Goal: Task Accomplishment & Management: Manage account settings

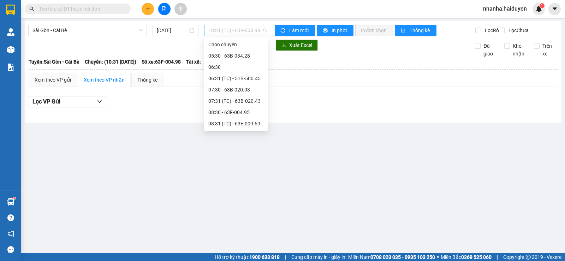
click at [219, 34] on span "10:31 (TC) - 63F-004.98" at bounding box center [237, 30] width 58 height 11
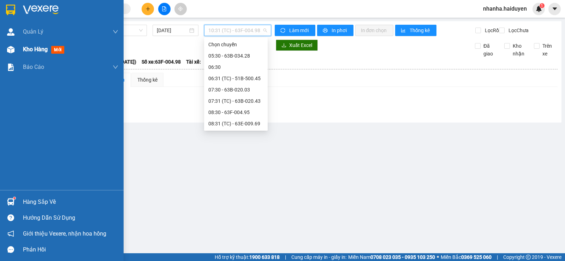
click at [6, 53] on div at bounding box center [11, 49] width 12 height 12
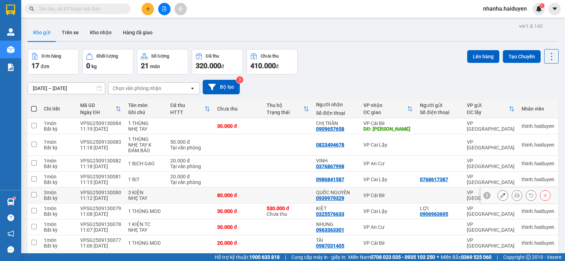
scroll to position [187, 0]
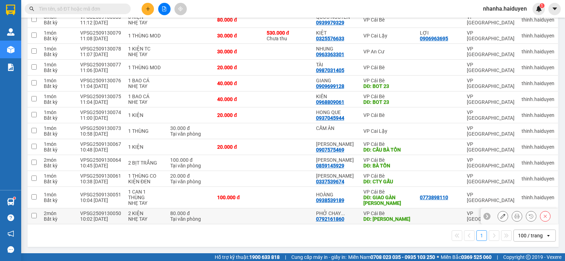
drag, startPoint x: 280, startPoint y: 214, endPoint x: 279, endPoint y: 201, distance: 12.5
click at [281, 214] on td at bounding box center [287, 216] width 49 height 16
checkbox input "true"
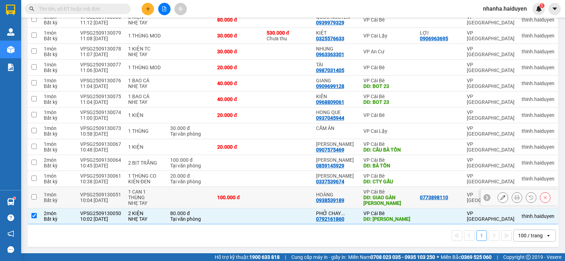
click at [278, 194] on td at bounding box center [287, 198] width 49 height 22
checkbox input "true"
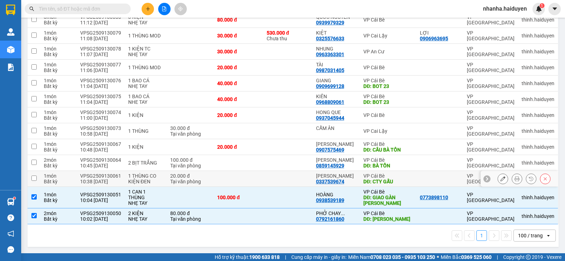
click at [280, 171] on td at bounding box center [287, 179] width 49 height 16
checkbox input "true"
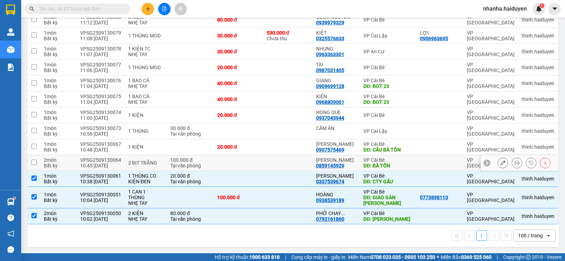
click at [272, 155] on td at bounding box center [287, 163] width 49 height 16
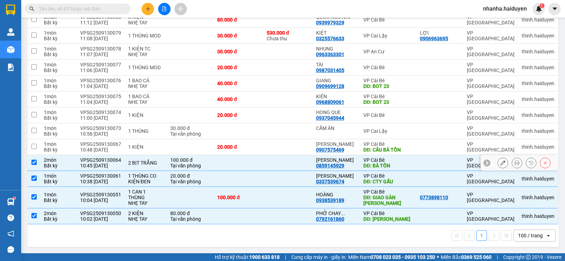
checkbox input "true"
click at [272, 144] on td at bounding box center [287, 147] width 49 height 16
checkbox input "true"
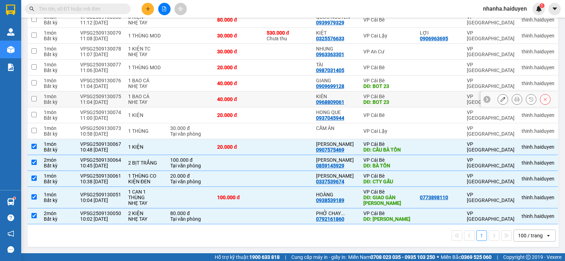
scroll to position [0, 0]
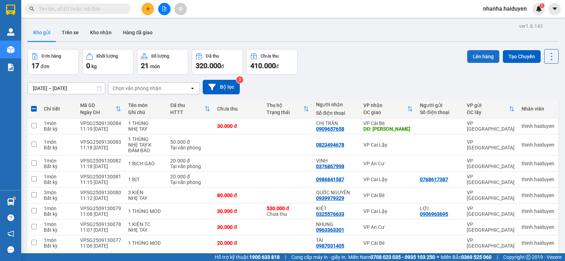
click at [474, 55] on button "Lên hàng" at bounding box center [483, 56] width 32 height 13
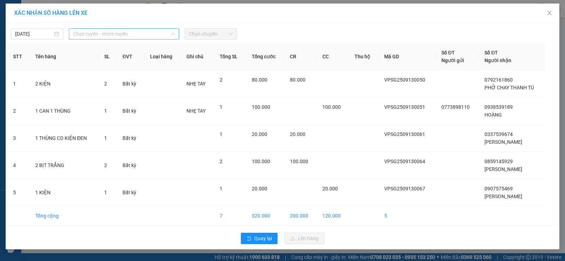
click at [99, 32] on span "Chọn tuyến - nhóm tuyến" at bounding box center [124, 34] width 102 height 11
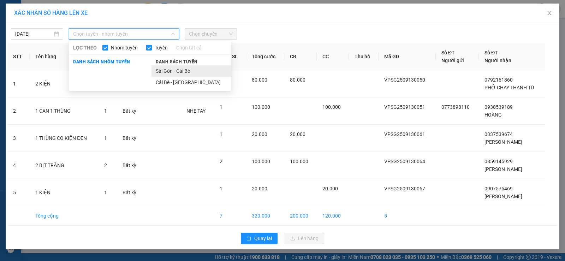
click at [165, 68] on li "Sài Gòn - Cái Bè" at bounding box center [192, 70] width 80 height 11
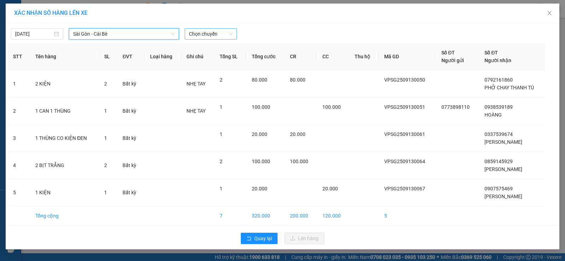
click at [197, 35] on span "Chọn chuyến" at bounding box center [211, 34] width 44 height 11
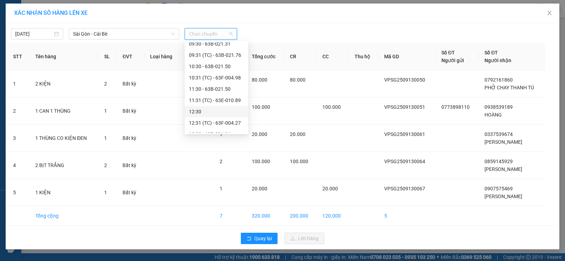
scroll to position [141, 0]
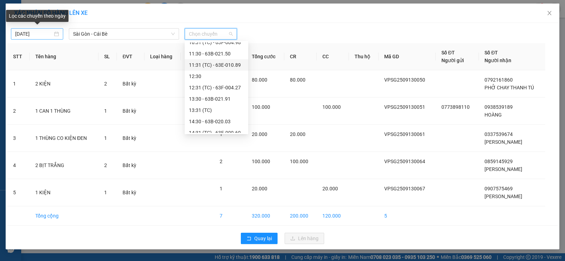
click at [39, 37] on input "[DATE]" at bounding box center [33, 34] width 37 height 8
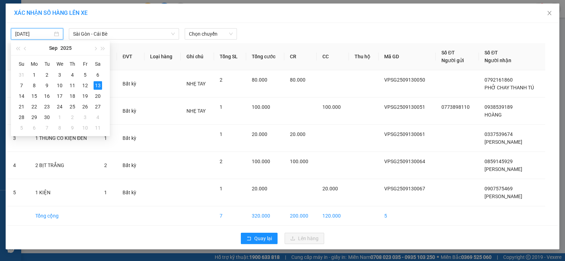
type input "[DATE]"
click at [97, 87] on div "13" at bounding box center [98, 85] width 8 height 8
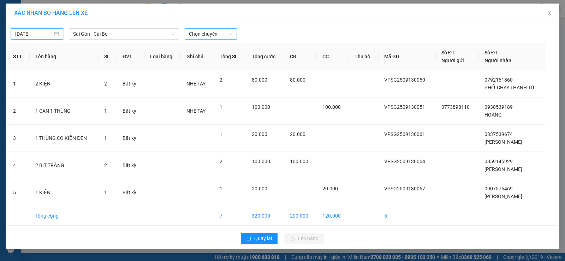
click at [197, 37] on span "Chọn chuyến" at bounding box center [211, 34] width 44 height 11
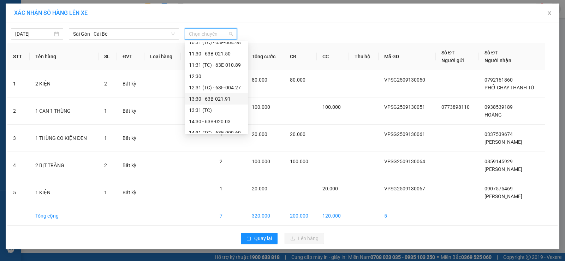
click at [221, 99] on div "13:30 - 63B-021.91" at bounding box center [216, 99] width 55 height 8
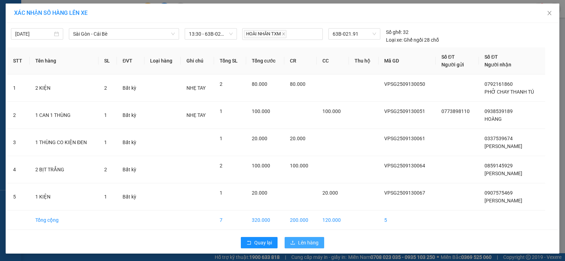
click at [308, 243] on span "Lên hàng" at bounding box center [308, 243] width 20 height 8
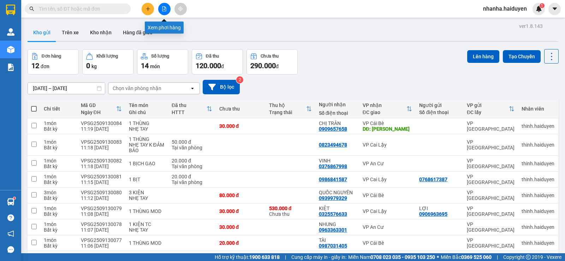
click at [161, 10] on button at bounding box center [164, 9] width 12 height 12
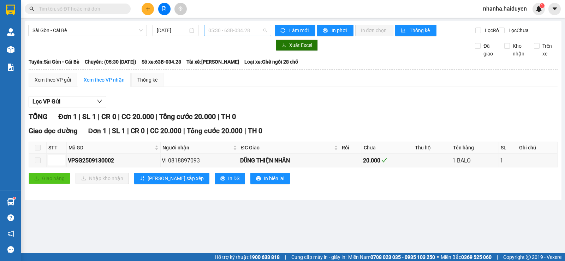
click at [229, 29] on span "05:30 - 63B-034.28" at bounding box center [237, 30] width 58 height 11
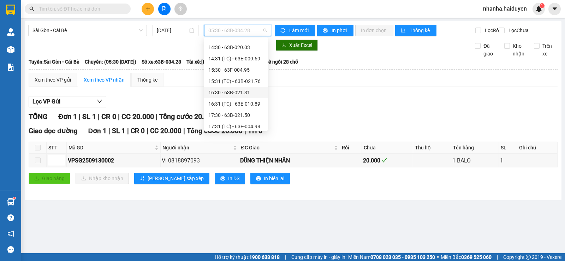
scroll to position [106, 0]
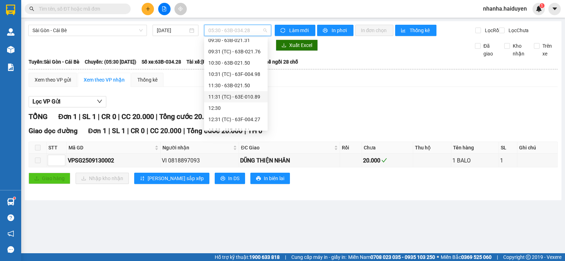
click at [245, 94] on div "11:31 (TC) - 63E-010.89" at bounding box center [235, 97] width 55 height 8
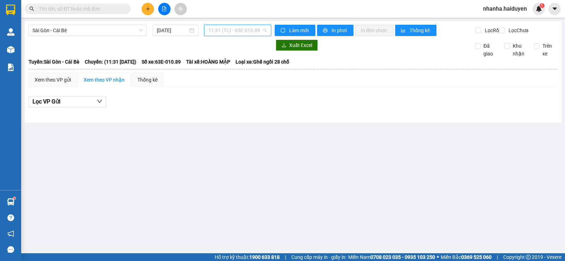
click at [233, 29] on span "11:31 (TC) - 63E-010.89" at bounding box center [237, 30] width 58 height 11
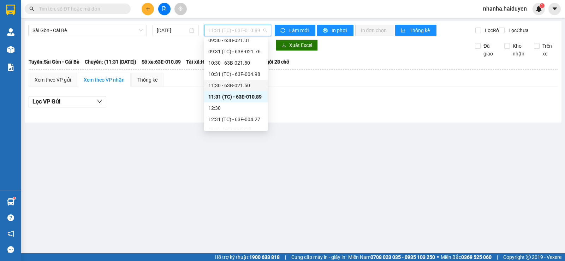
click at [241, 87] on div "11:30 - 63B-021.50" at bounding box center [235, 86] width 55 height 8
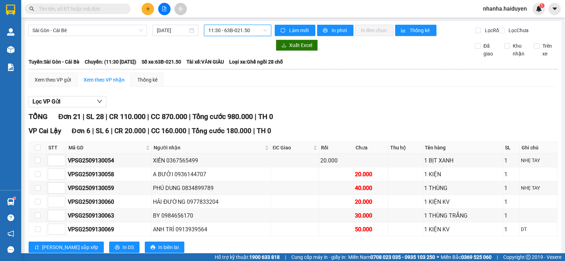
click at [232, 29] on span "11:30 - 63B-021.50" at bounding box center [237, 30] width 58 height 11
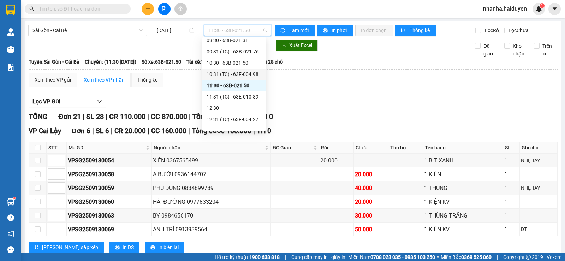
click at [247, 77] on div "10:31 (TC) - 63F-004.98" at bounding box center [234, 74] width 55 height 8
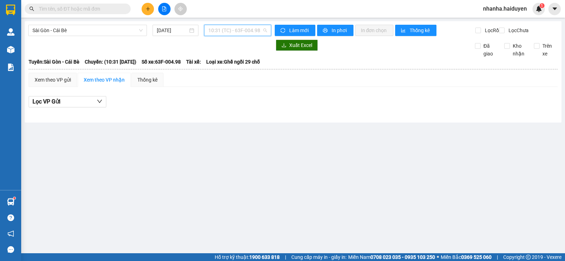
click at [242, 31] on span "10:31 (TC) - 63F-004.98" at bounding box center [237, 30] width 58 height 11
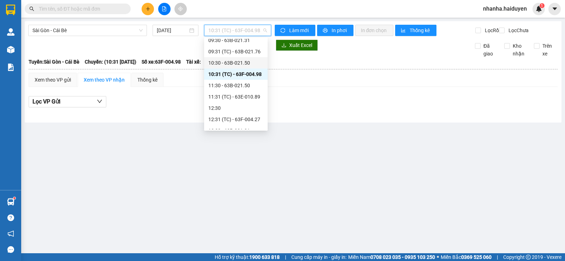
click at [245, 60] on div "10:30 - 63B-021.50" at bounding box center [235, 63] width 55 height 8
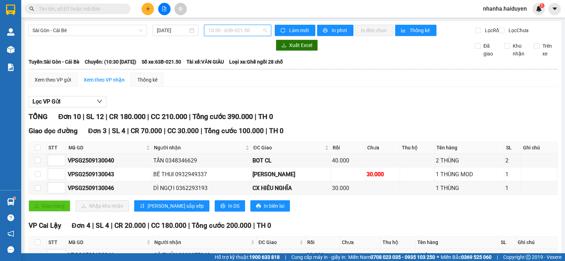
click at [236, 30] on span "10:30 - 63B-021.50" at bounding box center [237, 30] width 58 height 11
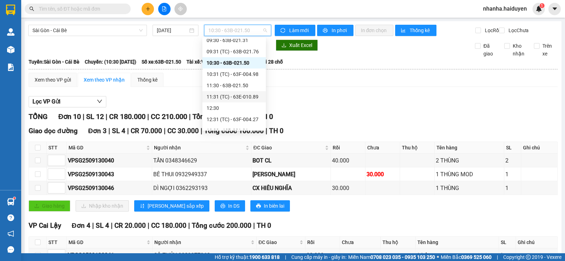
click at [251, 94] on div "11:31 (TC) - 63E-010.89" at bounding box center [234, 97] width 55 height 8
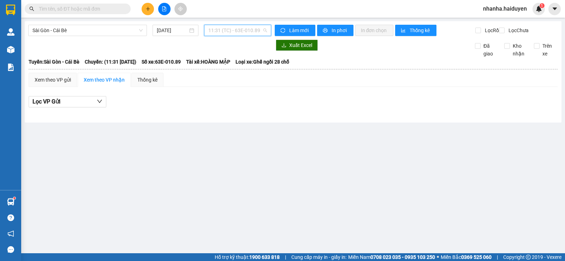
click at [230, 28] on span "11:31 (TC) - 63E-010.89" at bounding box center [237, 30] width 58 height 11
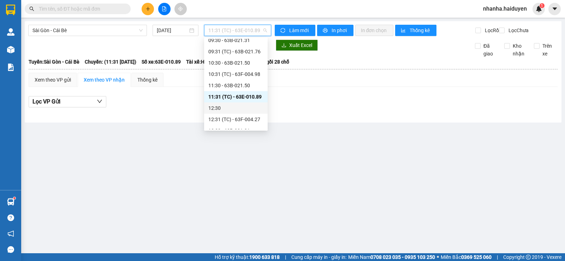
click at [229, 106] on div "12:30" at bounding box center [235, 108] width 55 height 8
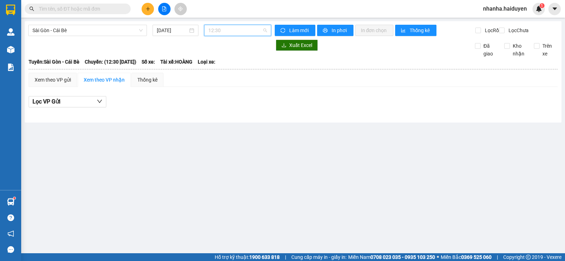
click at [236, 31] on span "12:30" at bounding box center [237, 30] width 58 height 11
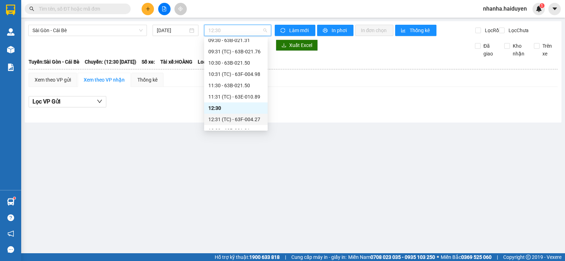
click at [247, 122] on div "12:31 (TC) - 63F-004.27" at bounding box center [235, 119] width 55 height 8
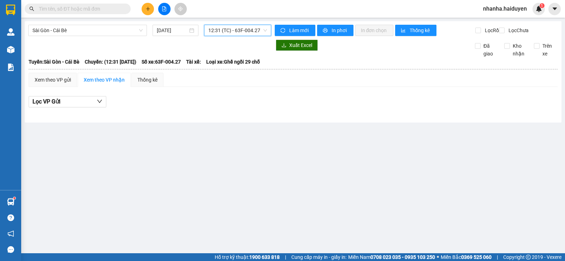
click at [228, 35] on span "12:31 (TC) - 63F-004.27" at bounding box center [237, 30] width 58 height 11
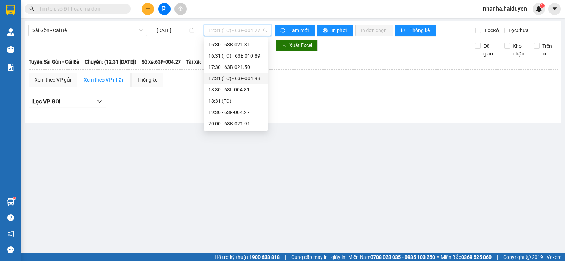
scroll to position [189, 0]
click at [231, 50] on div "13:30 - 63B-021.91" at bounding box center [235, 47] width 55 height 8
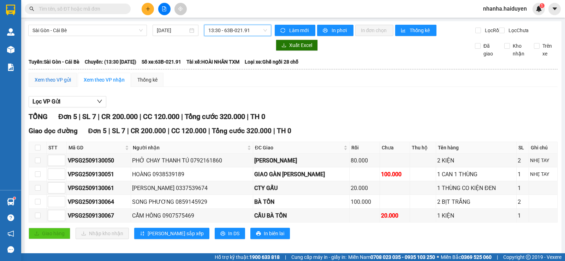
click at [51, 84] on div "Xem theo VP gửi" at bounding box center [53, 80] width 36 height 8
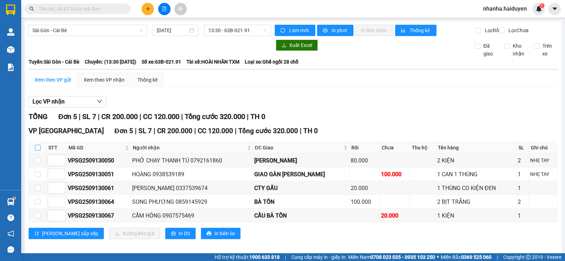
click at [37, 150] on input "checkbox" at bounding box center [38, 148] width 6 height 6
checkbox input "true"
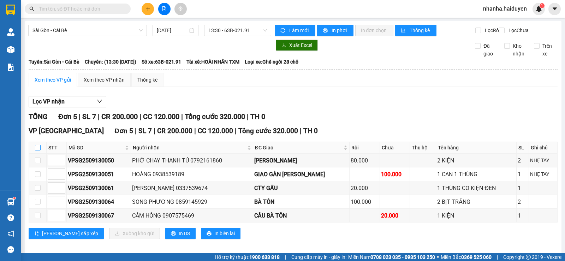
checkbox input "true"
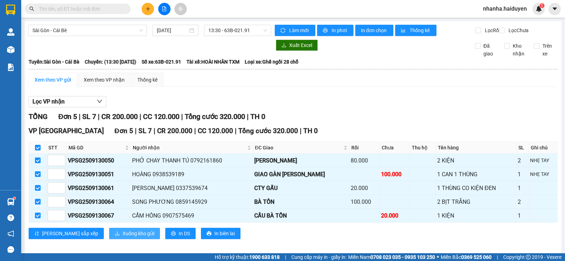
click at [123, 236] on span "Xuống kho gửi" at bounding box center [139, 234] width 32 height 8
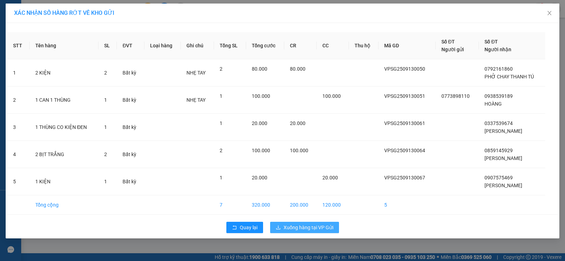
click at [319, 224] on span "Xuống hàng tại VP Gửi" at bounding box center [309, 228] width 50 height 8
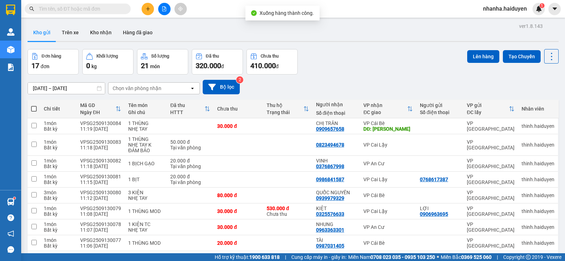
scroll to position [187, 0]
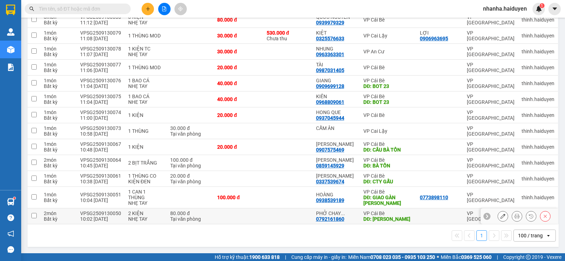
click at [286, 211] on td at bounding box center [287, 216] width 49 height 16
checkbox input "true"
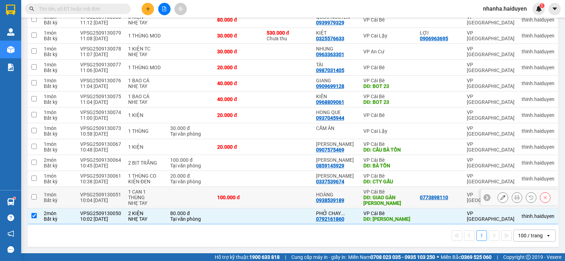
click at [289, 196] on td at bounding box center [287, 198] width 49 height 22
checkbox input "true"
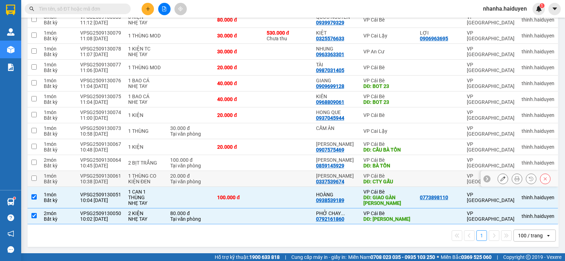
click at [287, 171] on td at bounding box center [287, 179] width 49 height 16
checkbox input "true"
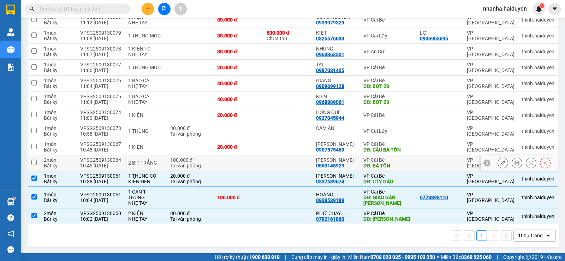
click at [283, 155] on td at bounding box center [287, 163] width 49 height 16
checkbox input "true"
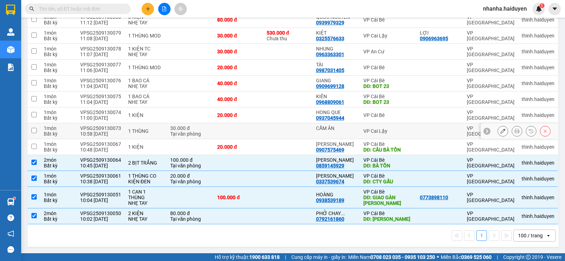
click at [285, 132] on td at bounding box center [287, 131] width 49 height 16
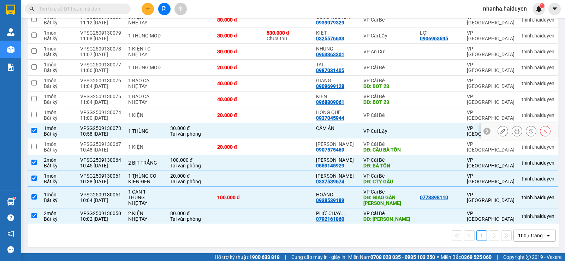
click at [288, 129] on td at bounding box center [287, 131] width 49 height 16
checkbox input "false"
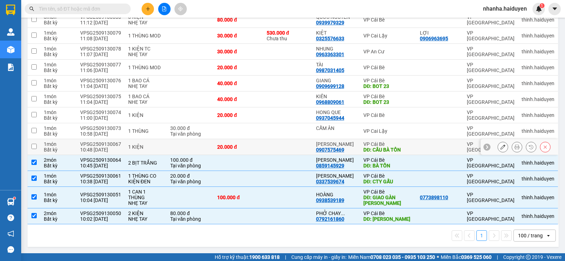
click at [295, 144] on td at bounding box center [287, 147] width 49 height 16
checkbox input "true"
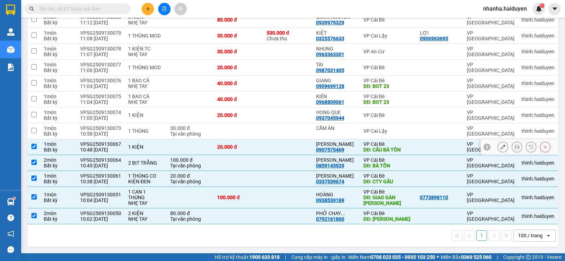
scroll to position [0, 0]
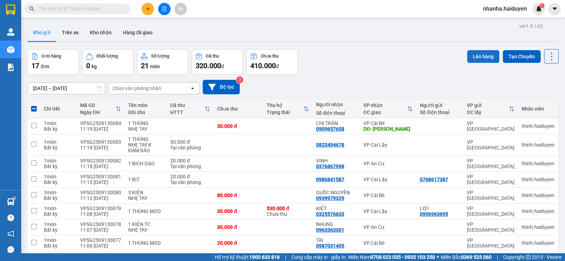
click at [470, 54] on button "Lên hàng" at bounding box center [483, 56] width 32 height 13
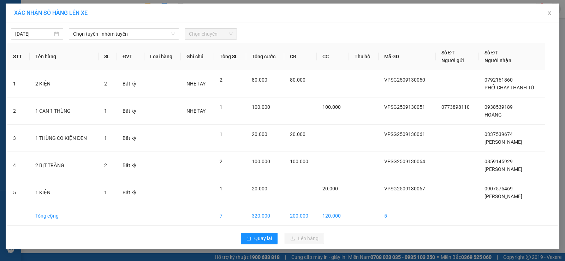
click at [228, 32] on span "Chọn chuyến" at bounding box center [211, 34] width 44 height 11
click at [136, 37] on span "Chọn tuyến - nhóm tuyến" at bounding box center [124, 34] width 102 height 11
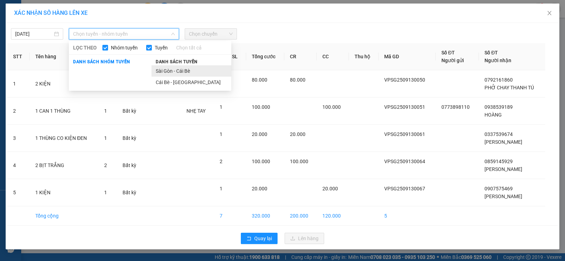
drag, startPoint x: 184, startPoint y: 75, endPoint x: 190, endPoint y: 68, distance: 8.7
click at [184, 74] on li "Sài Gòn - Cái Bè" at bounding box center [192, 70] width 80 height 11
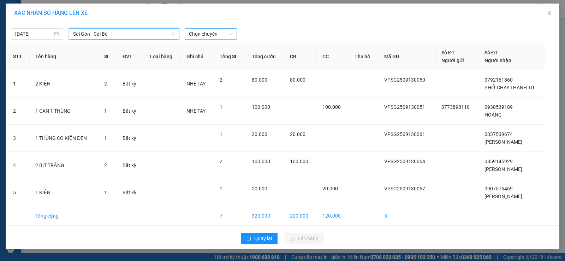
click at [206, 35] on span "Chọn chuyến" at bounding box center [211, 34] width 44 height 11
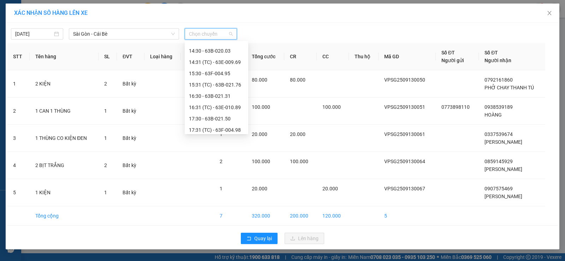
scroll to position [141, 0]
click at [230, 55] on div "11:30 - 63B-021.50" at bounding box center [216, 54] width 55 height 8
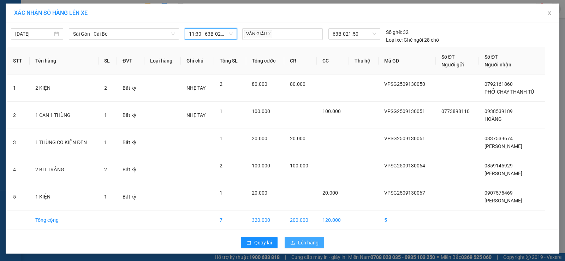
click at [298, 240] on span "Lên hàng" at bounding box center [308, 243] width 20 height 8
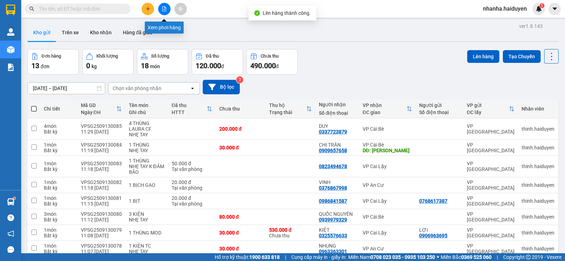
click at [165, 9] on icon "file-add" at bounding box center [164, 8] width 5 height 5
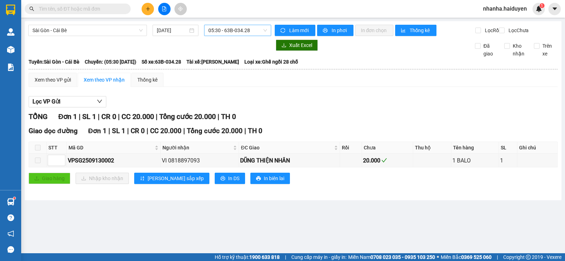
click at [221, 31] on span "05:30 - 63B-034.28" at bounding box center [237, 30] width 58 height 11
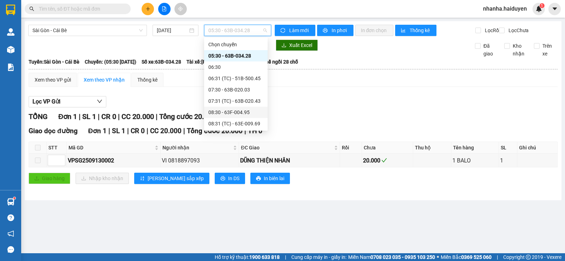
scroll to position [106, 0]
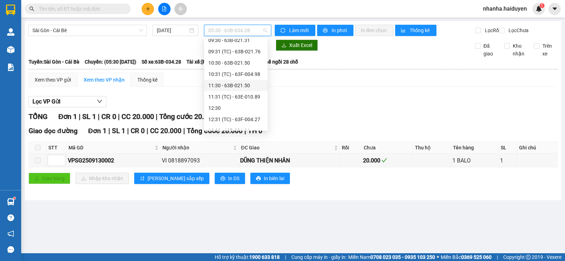
click at [241, 85] on div "11:30 - 63B-021.50" at bounding box center [235, 86] width 55 height 8
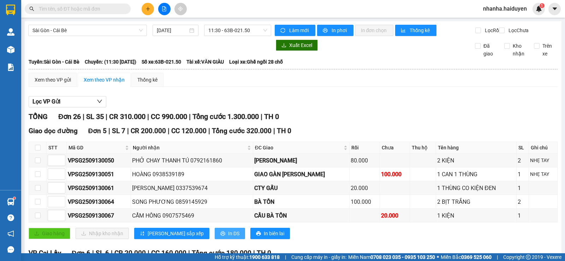
click at [228, 237] on span "In DS" at bounding box center [233, 234] width 11 height 8
drag, startPoint x: 262, startPoint y: 88, endPoint x: 259, endPoint y: 93, distance: 5.6
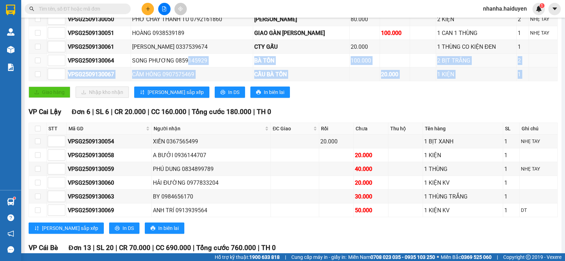
drag, startPoint x: 183, startPoint y: 99, endPoint x: 185, endPoint y: 109, distance: 10.5
click at [185, 103] on div "Giao dọc đường Đơn 5 | SL 7 | CR 200.000 | CC 120.000 | Tổng cước 320.000 | TH …" at bounding box center [293, 43] width 529 height 119
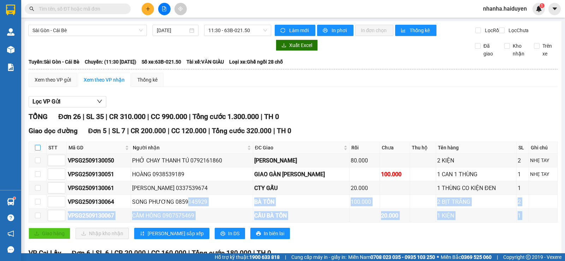
click at [35, 150] on input "checkbox" at bounding box center [38, 148] width 6 height 6
checkbox input "true"
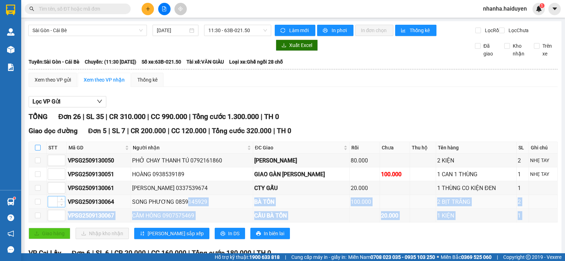
checkbox input "true"
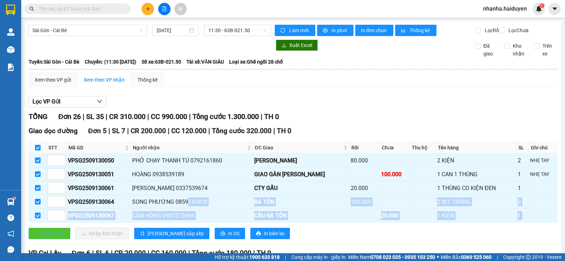
click at [54, 237] on span "Giao hàng" at bounding box center [53, 234] width 23 height 8
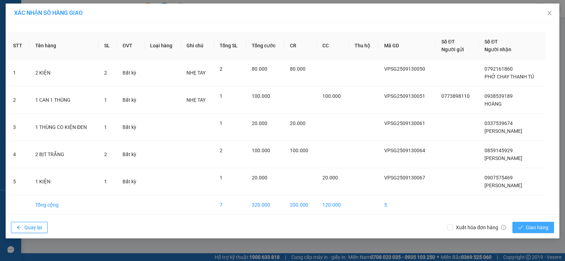
click at [532, 230] on span "Giao hàng" at bounding box center [537, 228] width 23 height 8
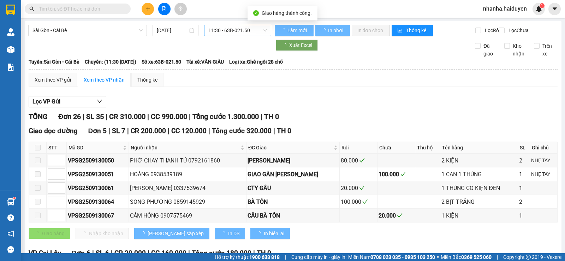
click at [224, 32] on span "11:30 - 63B-021.50" at bounding box center [237, 30] width 58 height 11
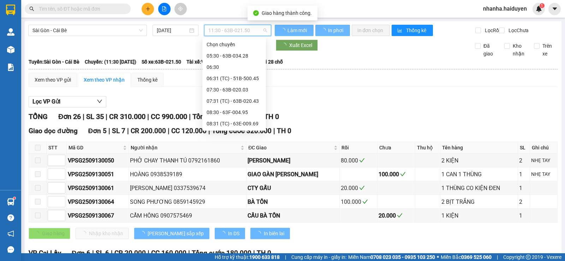
scroll to position [68, 0]
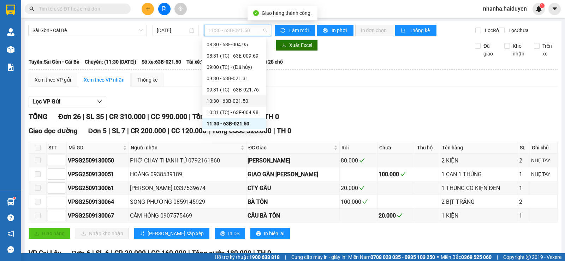
click at [232, 100] on div "10:30 - 63B-021.50" at bounding box center [234, 101] width 55 height 8
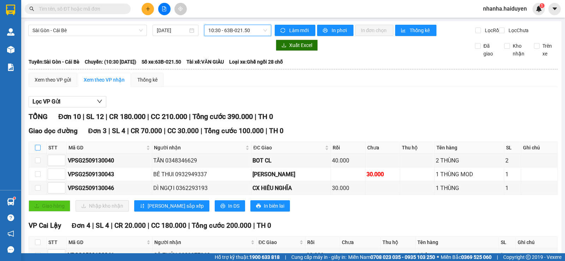
click at [40, 150] on input "checkbox" at bounding box center [38, 148] width 6 height 6
checkbox input "true"
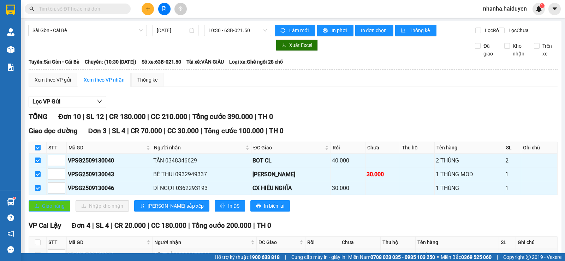
click at [55, 210] on span "Giao hàng" at bounding box center [53, 206] width 23 height 8
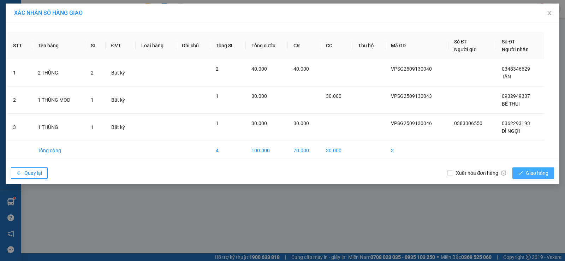
click at [546, 172] on span "Giao hàng" at bounding box center [537, 173] width 23 height 8
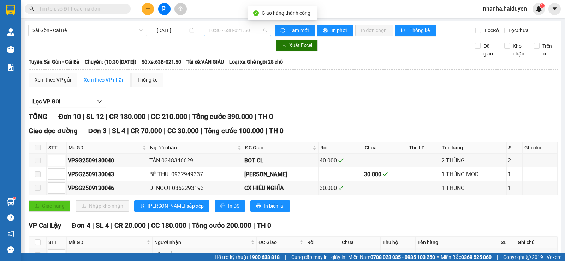
click at [241, 30] on span "10:30 - 63B-021.50" at bounding box center [237, 30] width 58 height 11
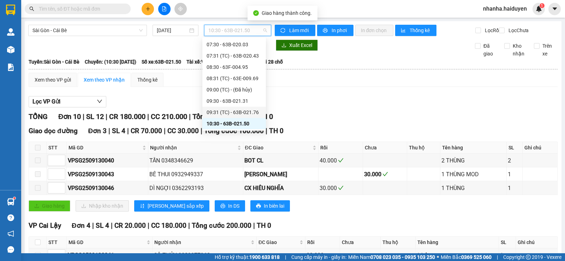
click at [235, 112] on div "09:31 (TC) - 63B-021.76" at bounding box center [234, 112] width 55 height 8
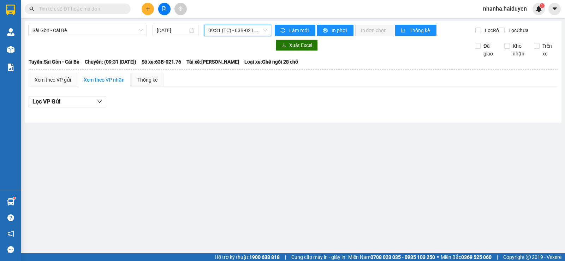
drag, startPoint x: 239, startPoint y: 35, endPoint x: 242, endPoint y: 72, distance: 37.3
click at [239, 35] on span "09:31 (TC) - 63B-021.76" at bounding box center [237, 30] width 58 height 11
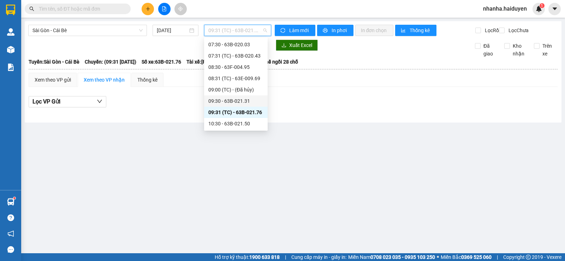
click at [244, 99] on div "09:30 - 63B-021.31" at bounding box center [235, 101] width 55 height 8
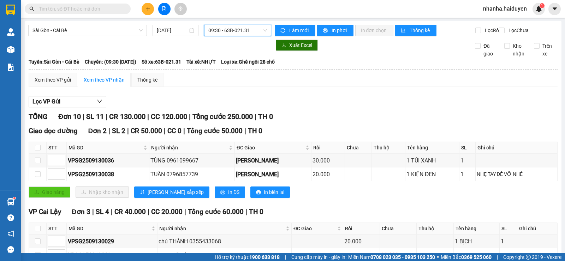
click at [235, 35] on span "09:30 - 63B-021.31" at bounding box center [237, 30] width 58 height 11
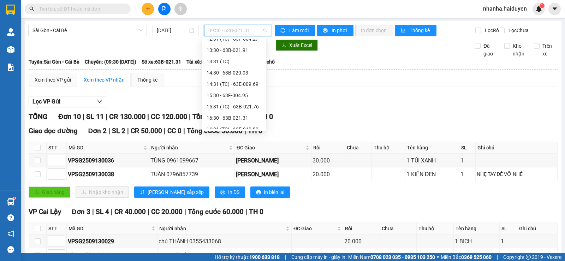
scroll to position [222, 0]
click at [40, 150] on input "checkbox" at bounding box center [38, 148] width 6 height 6
checkbox input "true"
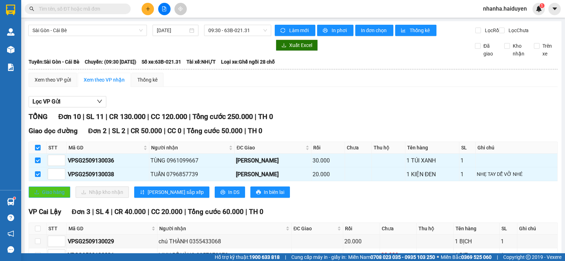
click at [53, 196] on span "Giao hàng" at bounding box center [53, 192] width 23 height 8
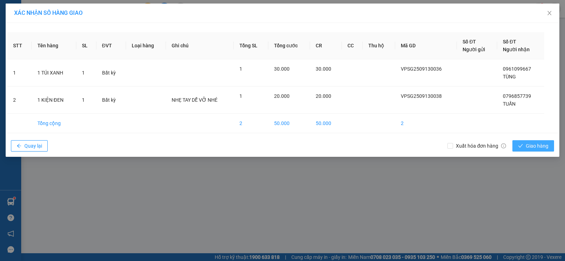
drag, startPoint x: 529, startPoint y: 146, endPoint x: 480, endPoint y: 154, distance: 49.8
click at [528, 146] on span "Giao hàng" at bounding box center [537, 146] width 23 height 8
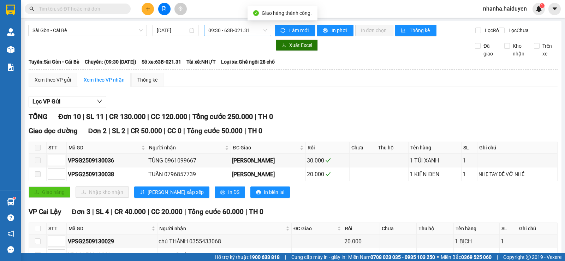
click at [236, 32] on span "09:30 - 63B-021.31" at bounding box center [237, 30] width 58 height 11
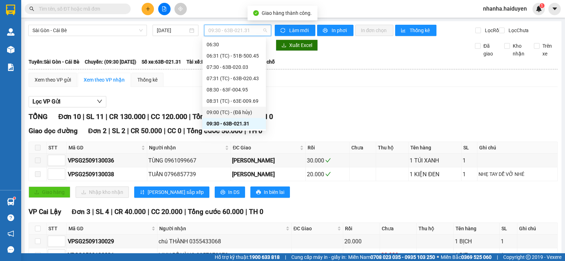
scroll to position [58, 0]
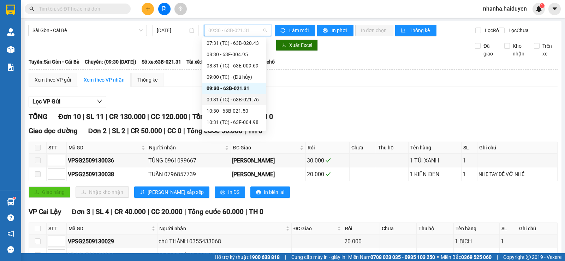
click at [245, 96] on div "09:31 (TC) - 63B-021.76" at bounding box center [234, 100] width 55 height 8
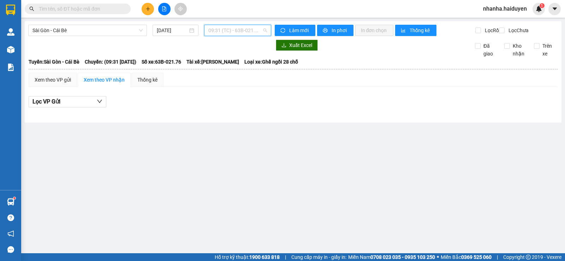
click at [247, 33] on span "09:31 (TC) - 63B-021.76" at bounding box center [237, 30] width 58 height 11
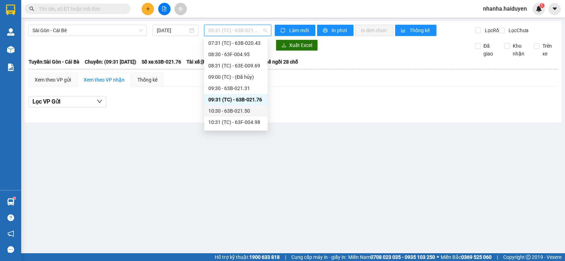
click at [242, 111] on div "10:30 - 63B-021.50" at bounding box center [235, 111] width 55 height 8
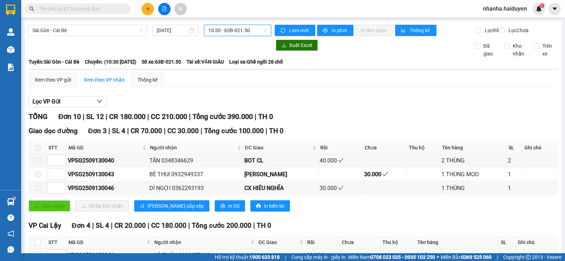
click at [244, 33] on span "10:30 - 63B-021.50" at bounding box center [237, 30] width 58 height 11
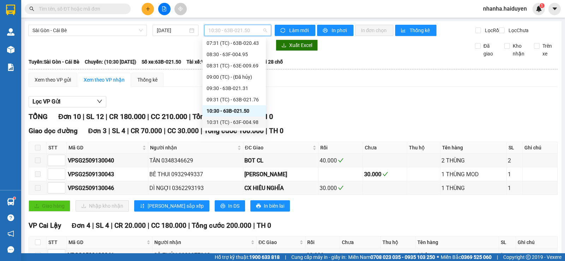
click at [241, 121] on div "10:31 (TC) - 63F-004.98" at bounding box center [234, 122] width 55 height 8
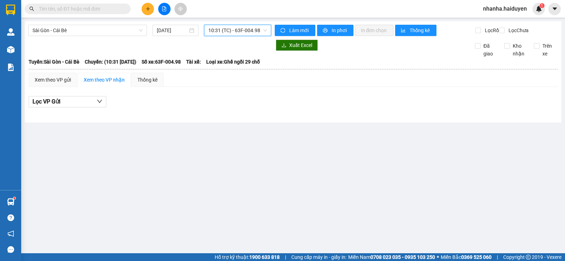
drag, startPoint x: 248, startPoint y: 25, endPoint x: 248, endPoint y: 32, distance: 7.1
click at [248, 25] on div "10:31 (TC) - 63F-004.98" at bounding box center [237, 30] width 67 height 11
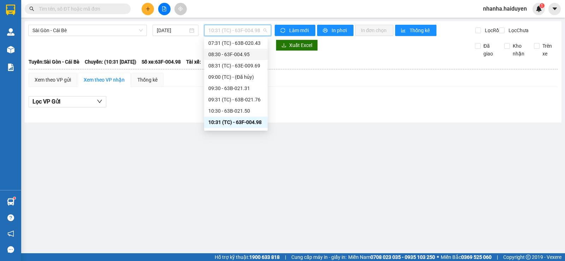
scroll to position [129, 0]
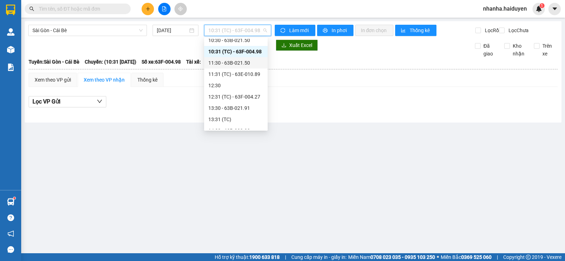
click at [247, 60] on div "11:30 - 63B-021.50" at bounding box center [235, 63] width 55 height 8
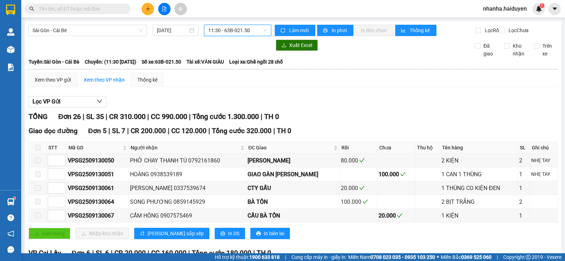
drag, startPoint x: 249, startPoint y: 31, endPoint x: 253, endPoint y: 43, distance: 12.5
click at [253, 40] on body "Kết quả tìm kiếm ( 0 ) Bộ lọc No Data nhanha.haiduyen 1 Quản [PERSON_NAME] lý t…" at bounding box center [282, 130] width 565 height 261
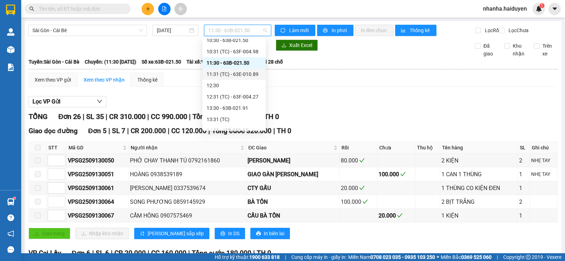
click at [249, 79] on div "11:31 (TC) - 63E-010.89" at bounding box center [234, 74] width 64 height 11
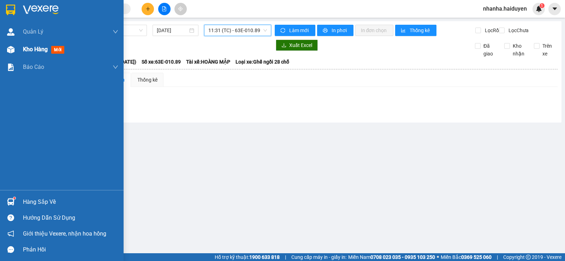
click at [14, 52] on div at bounding box center [11, 49] width 12 height 12
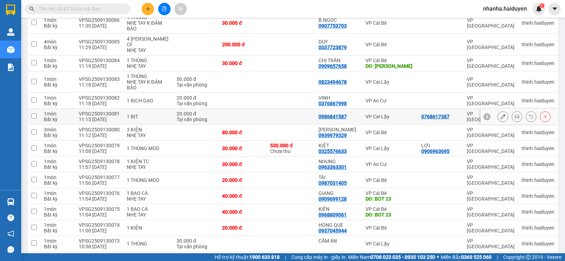
scroll to position [139, 0]
